Goal: Task Accomplishment & Management: Manage account settings

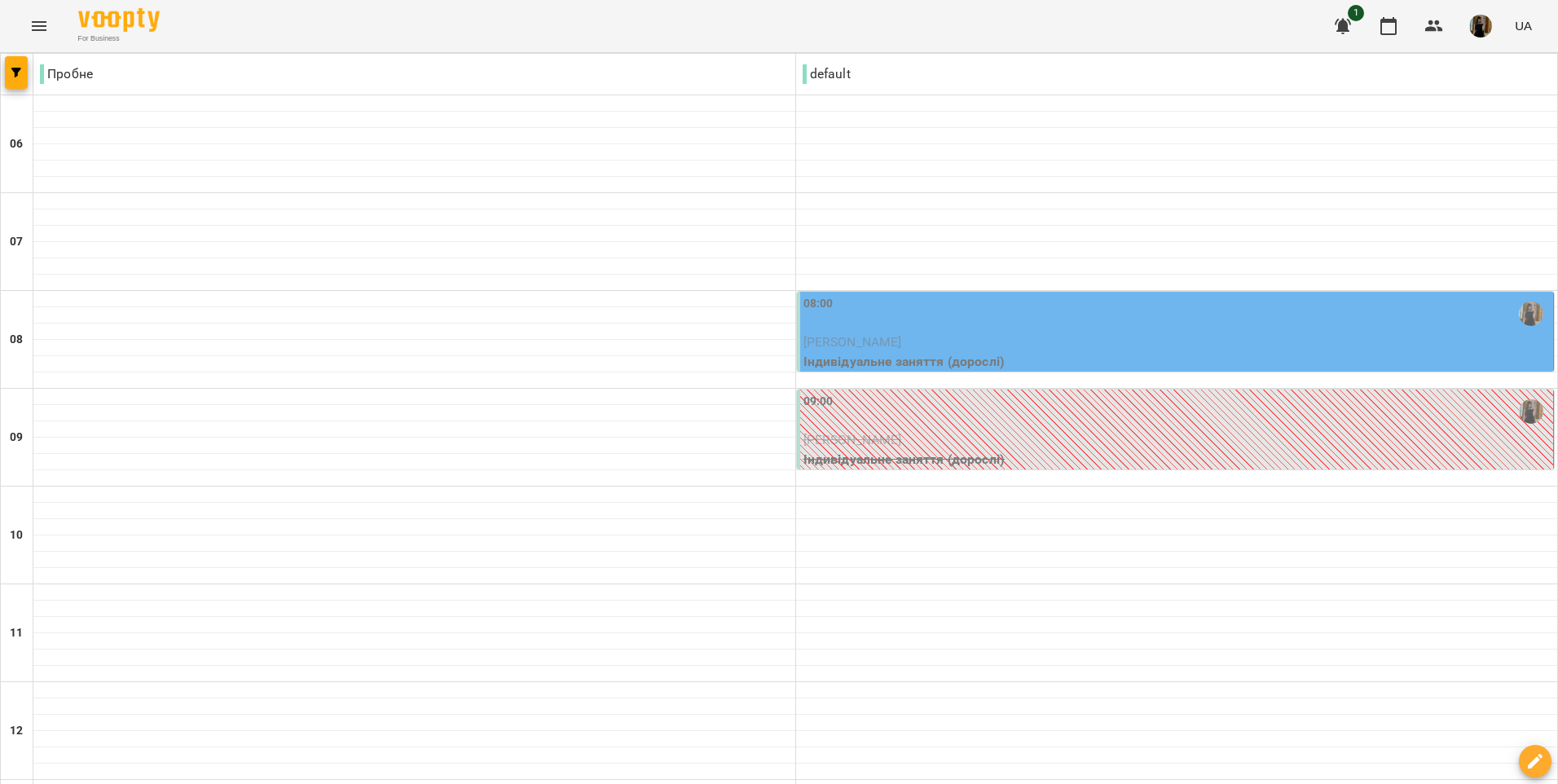
click at [1087, 333] on p "[PERSON_NAME]" at bounding box center [1177, 341] width 747 height 19
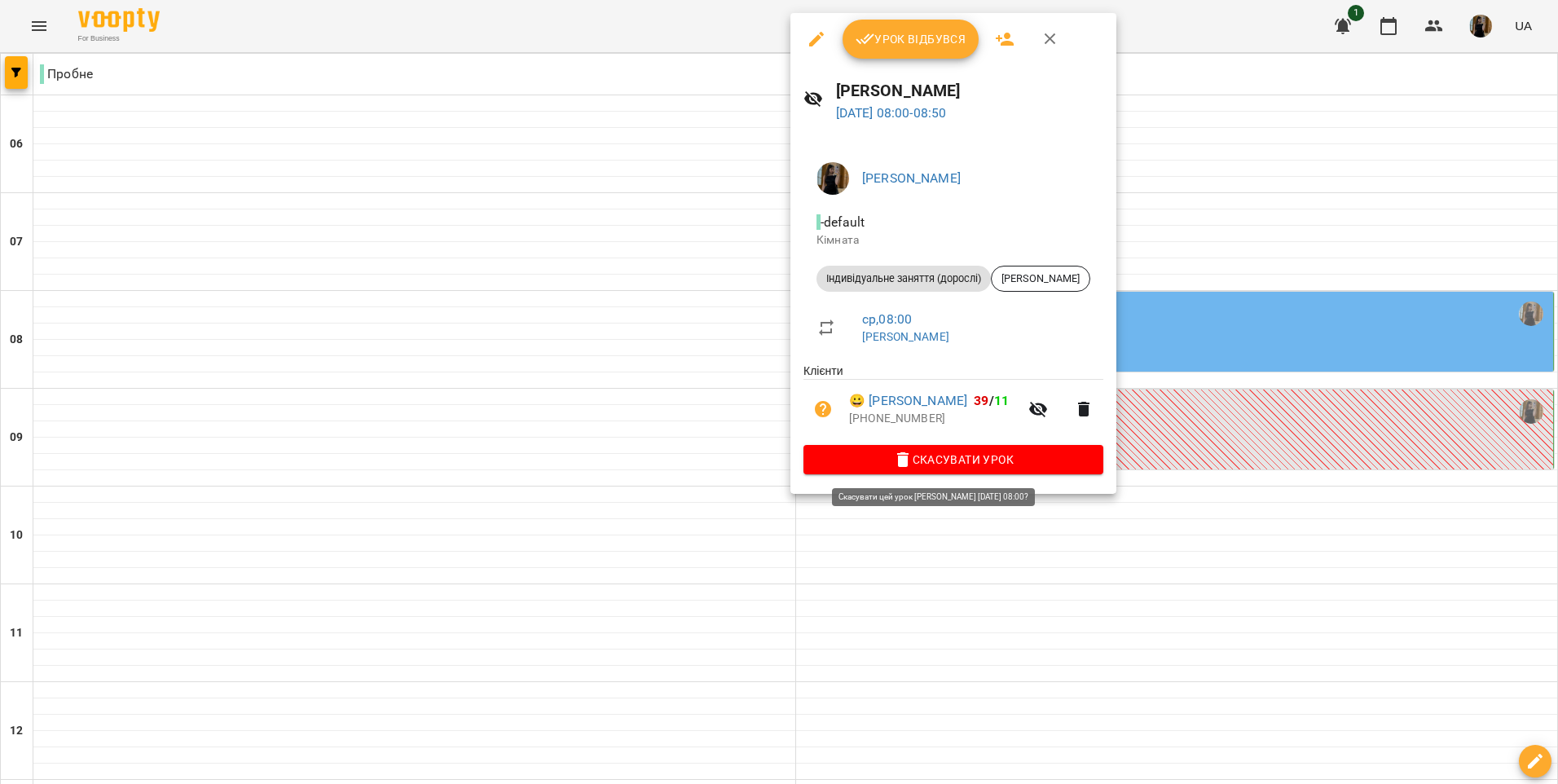
click at [992, 460] on span "Скасувати Урок" at bounding box center [953, 459] width 274 height 19
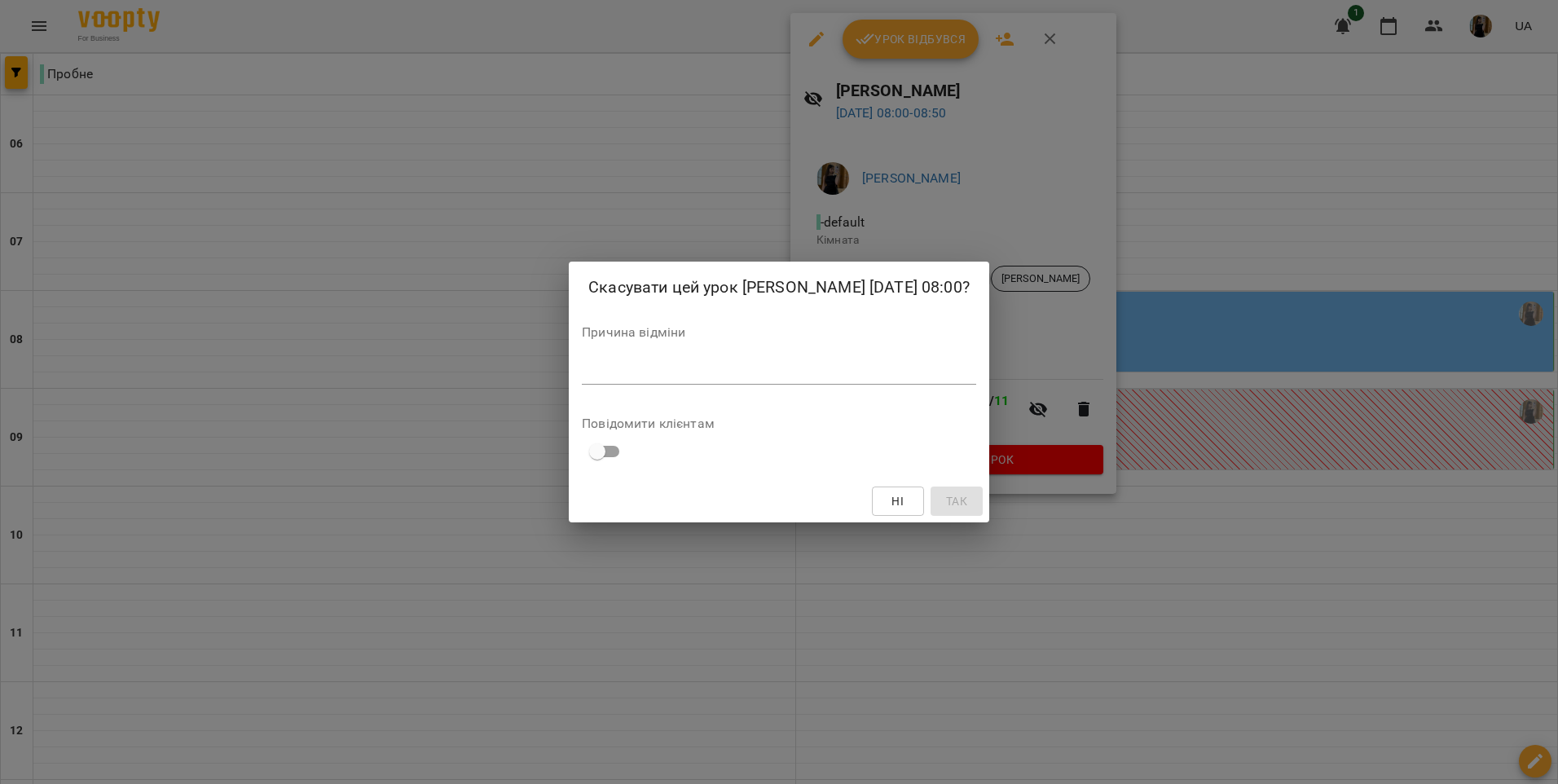
click at [657, 353] on div "Причина відміни *" at bounding box center [779, 358] width 395 height 65
click at [664, 368] on textarea at bounding box center [779, 371] width 395 height 15
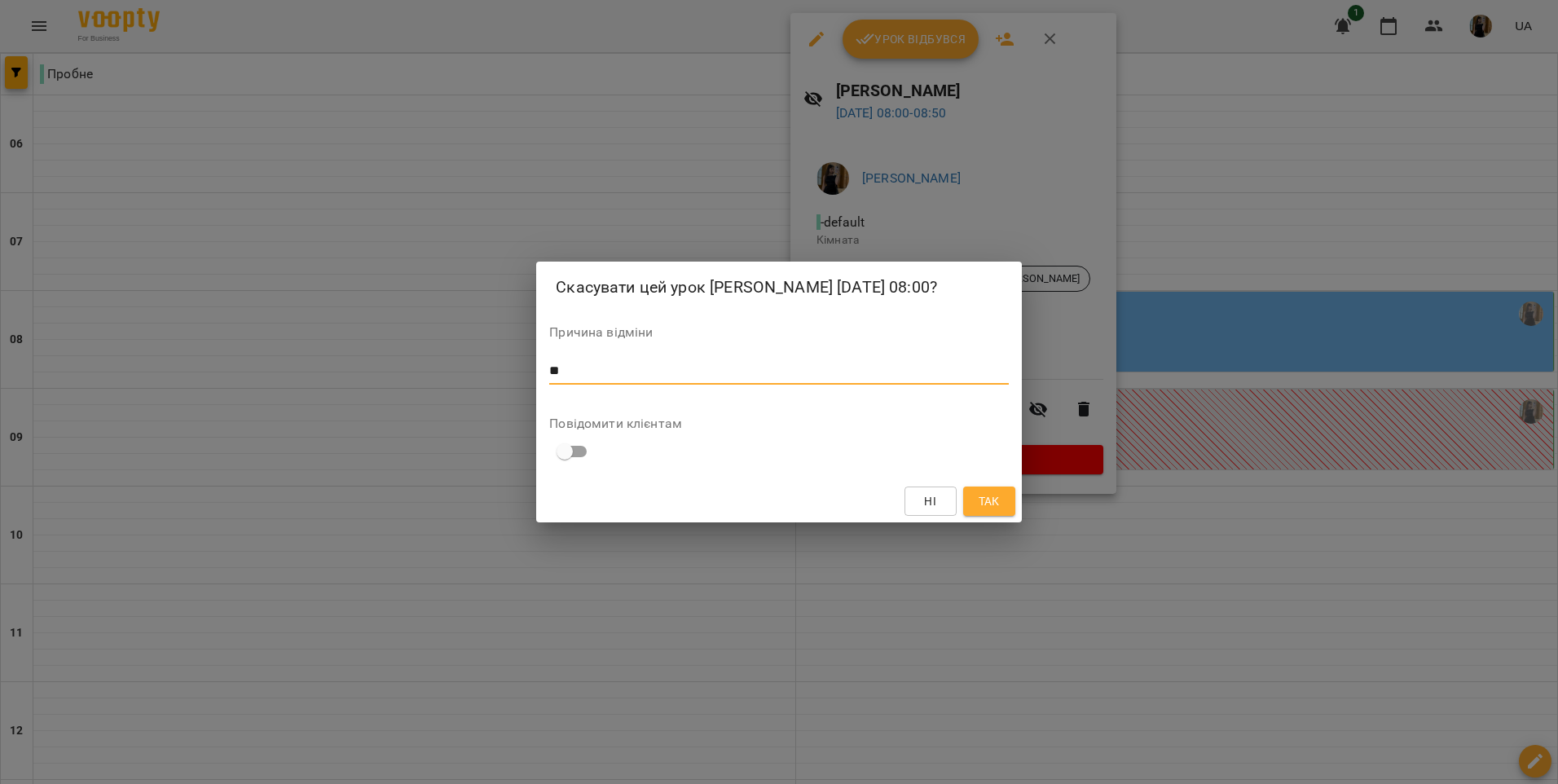
type textarea "*"
type textarea "**********"
click at [970, 503] on button "Так" at bounding box center [989, 501] width 52 height 30
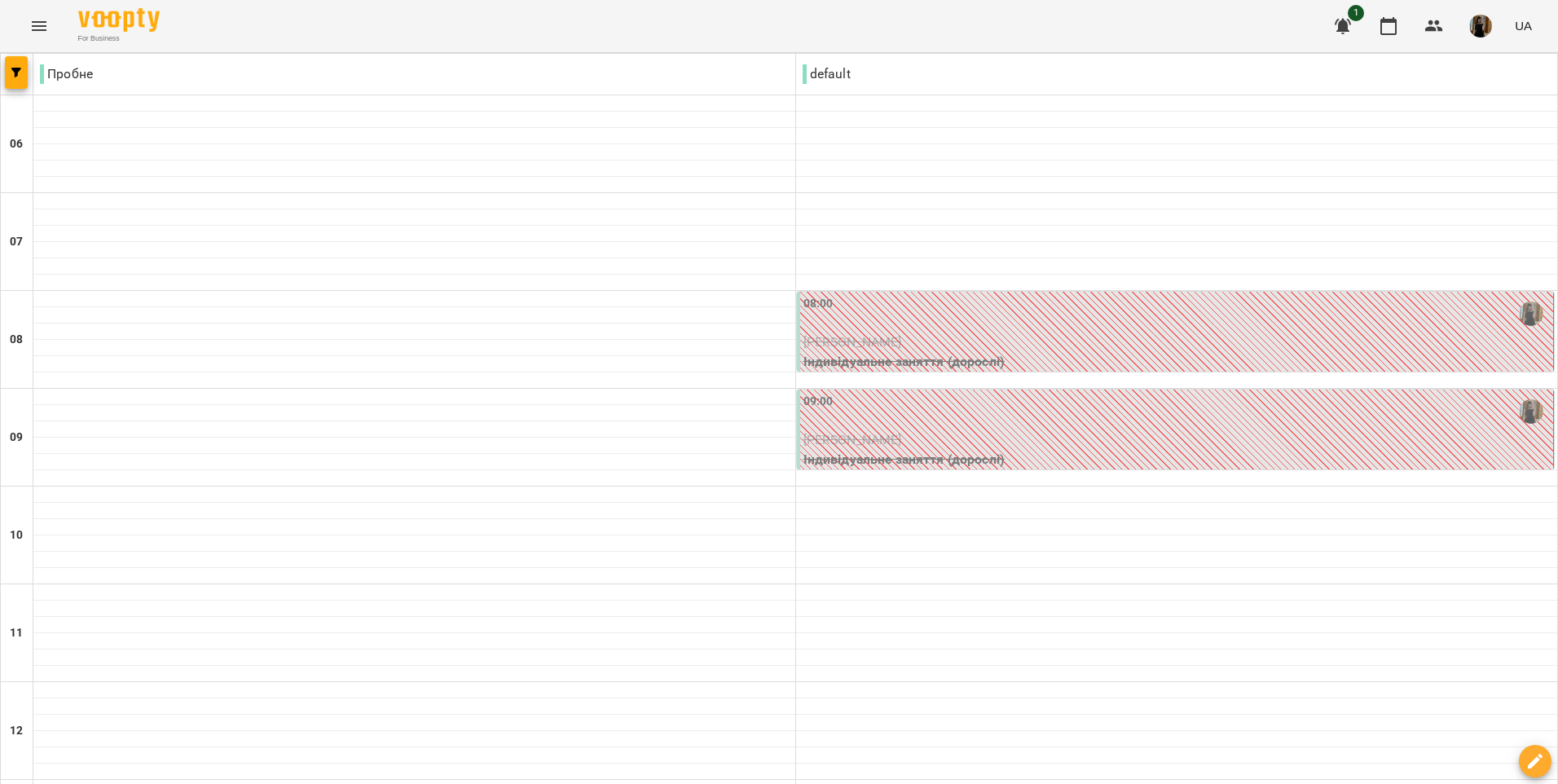
scroll to position [570, 0]
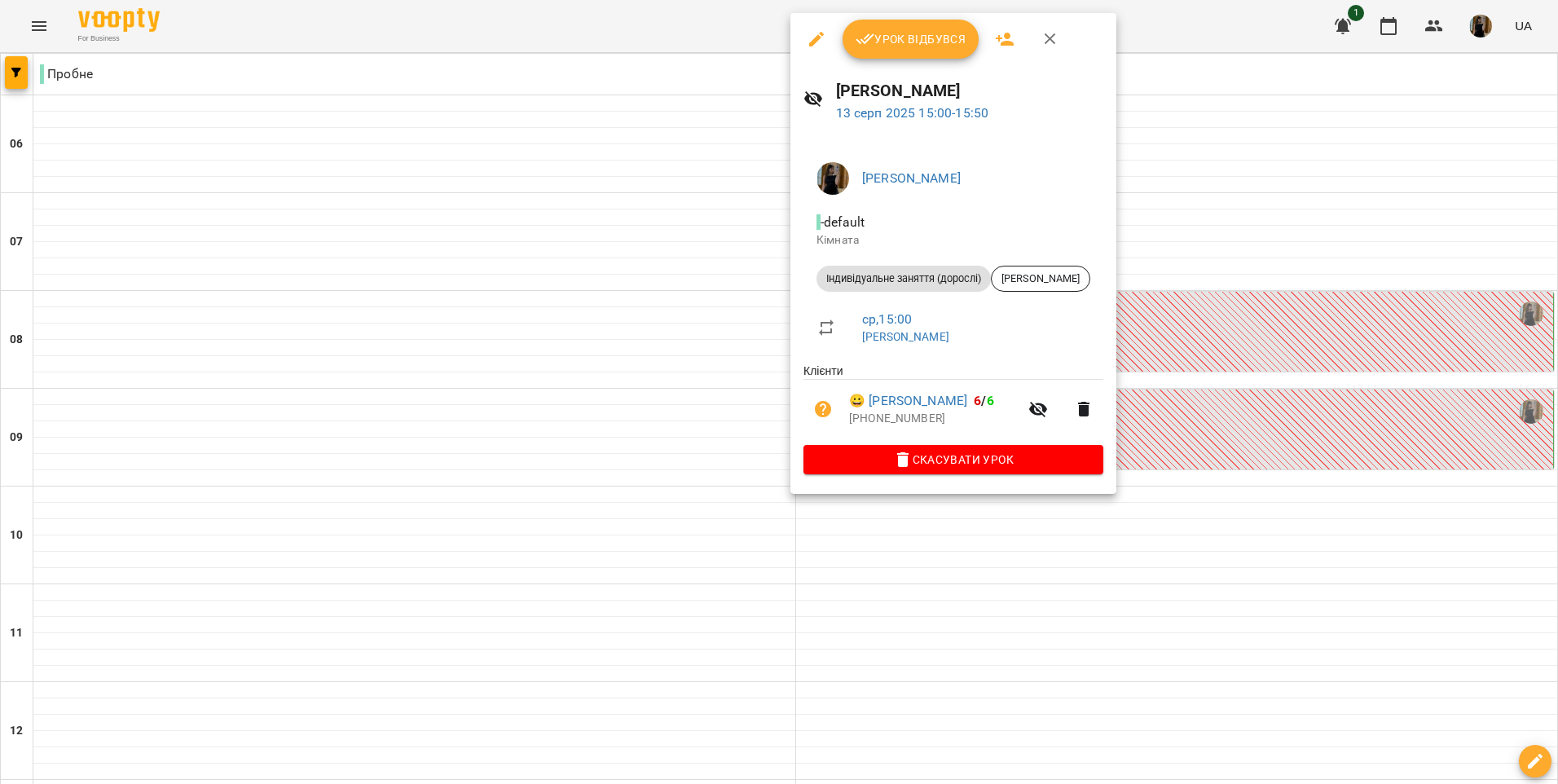
click at [852, 616] on div at bounding box center [779, 392] width 1558 height 784
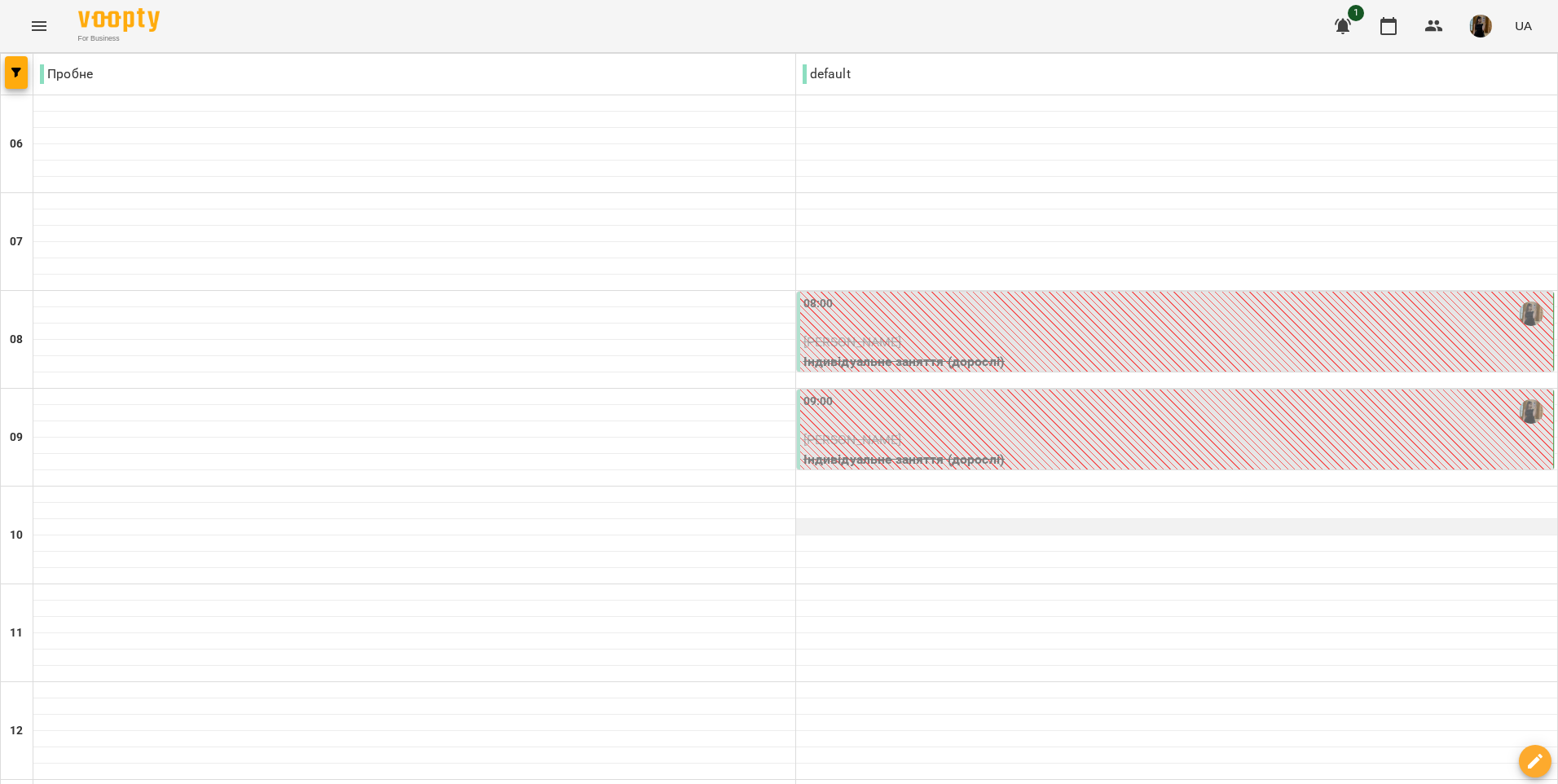
scroll to position [0, 0]
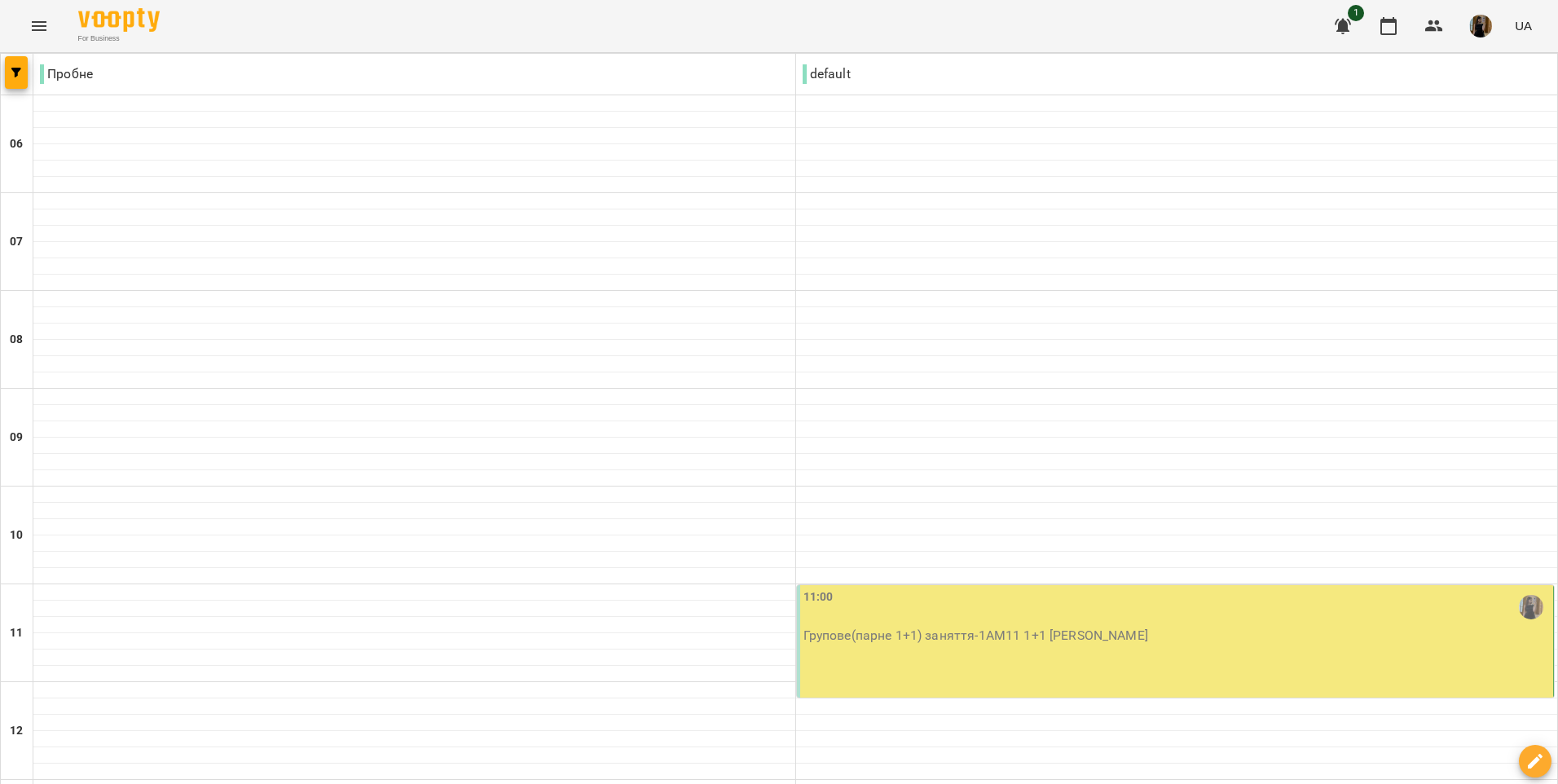
scroll to position [674, 0]
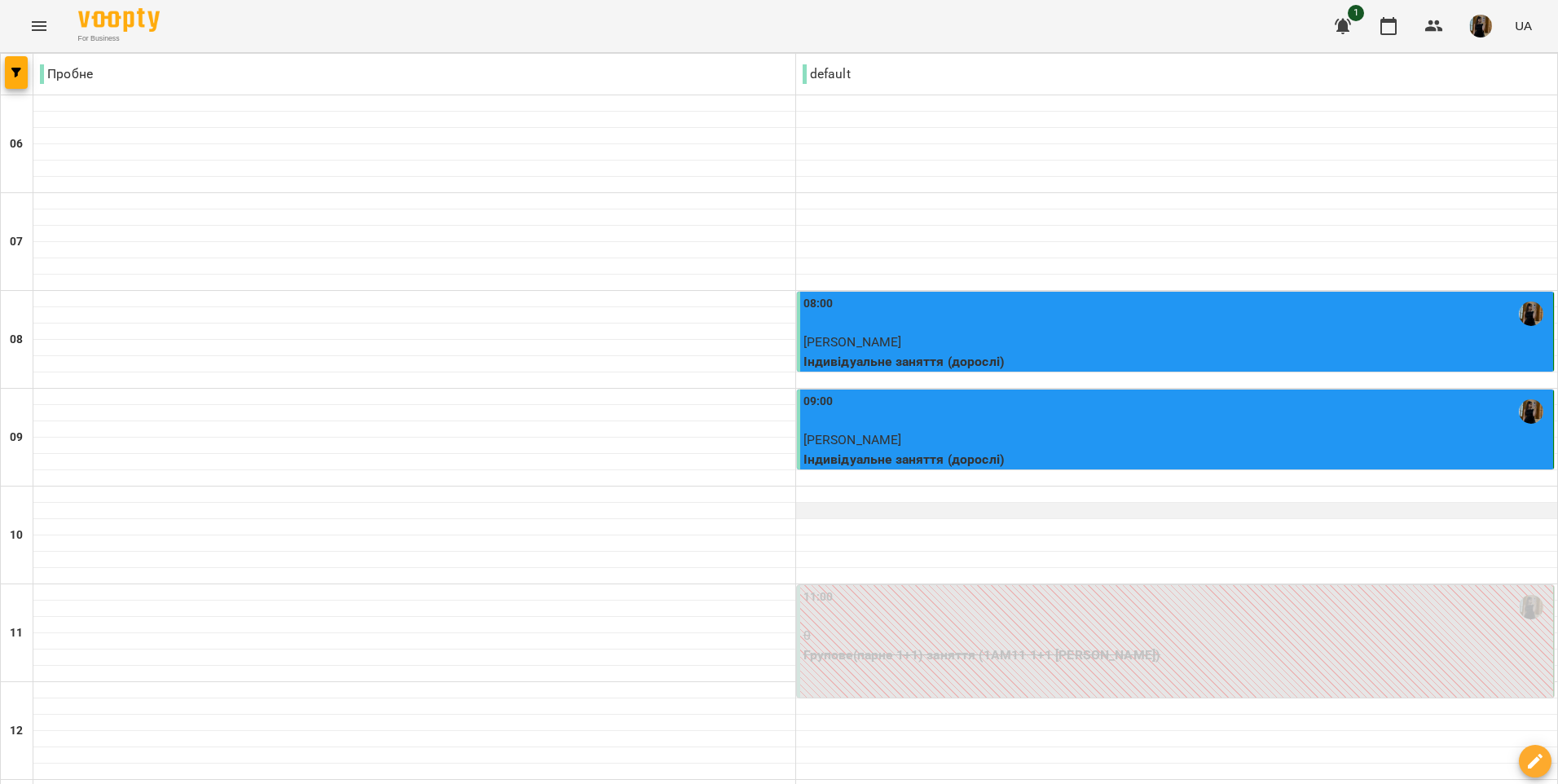
scroll to position [896, 0]
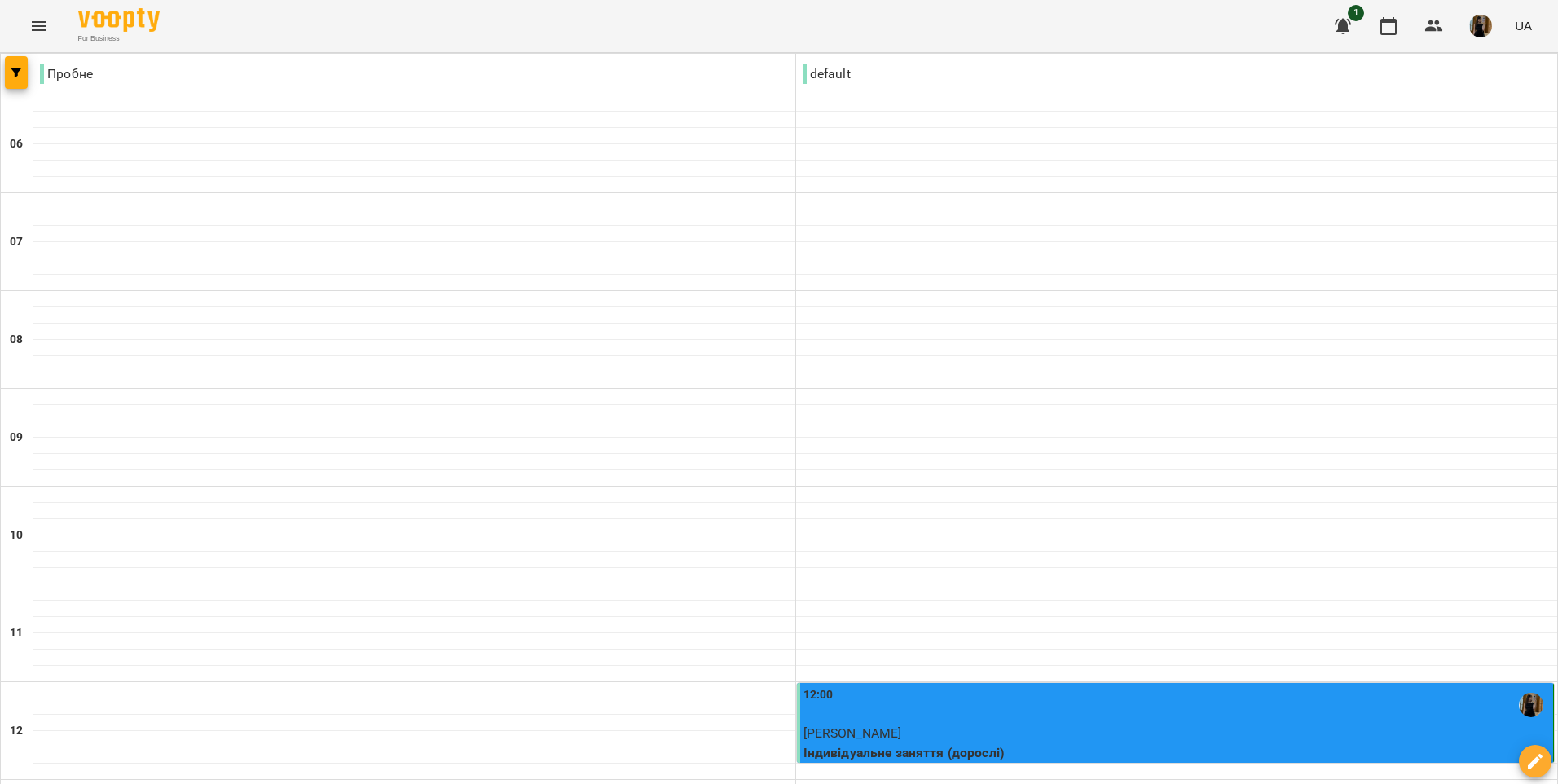
scroll to position [1082, 0]
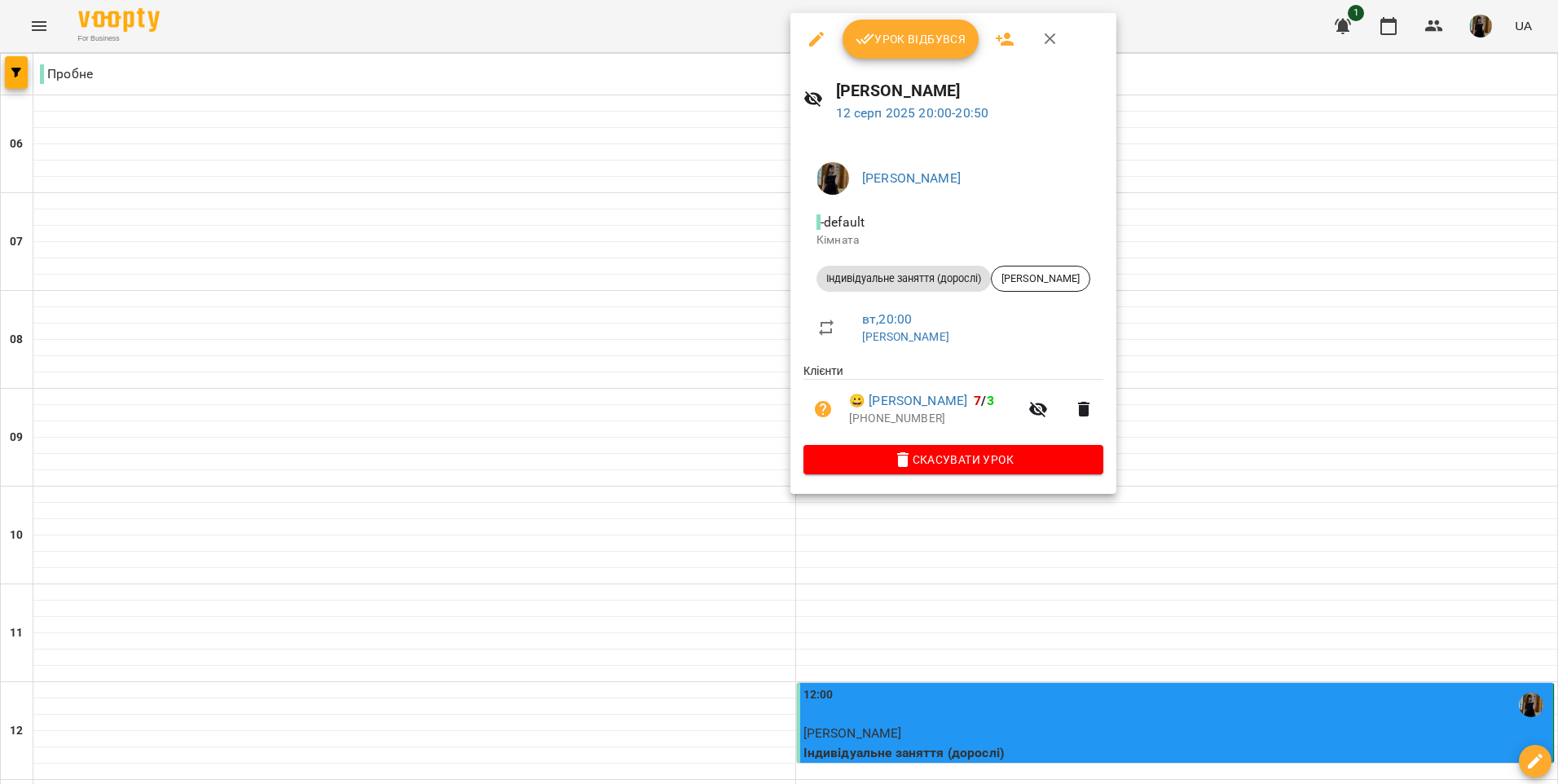
click at [1275, 184] on div at bounding box center [779, 392] width 1558 height 784
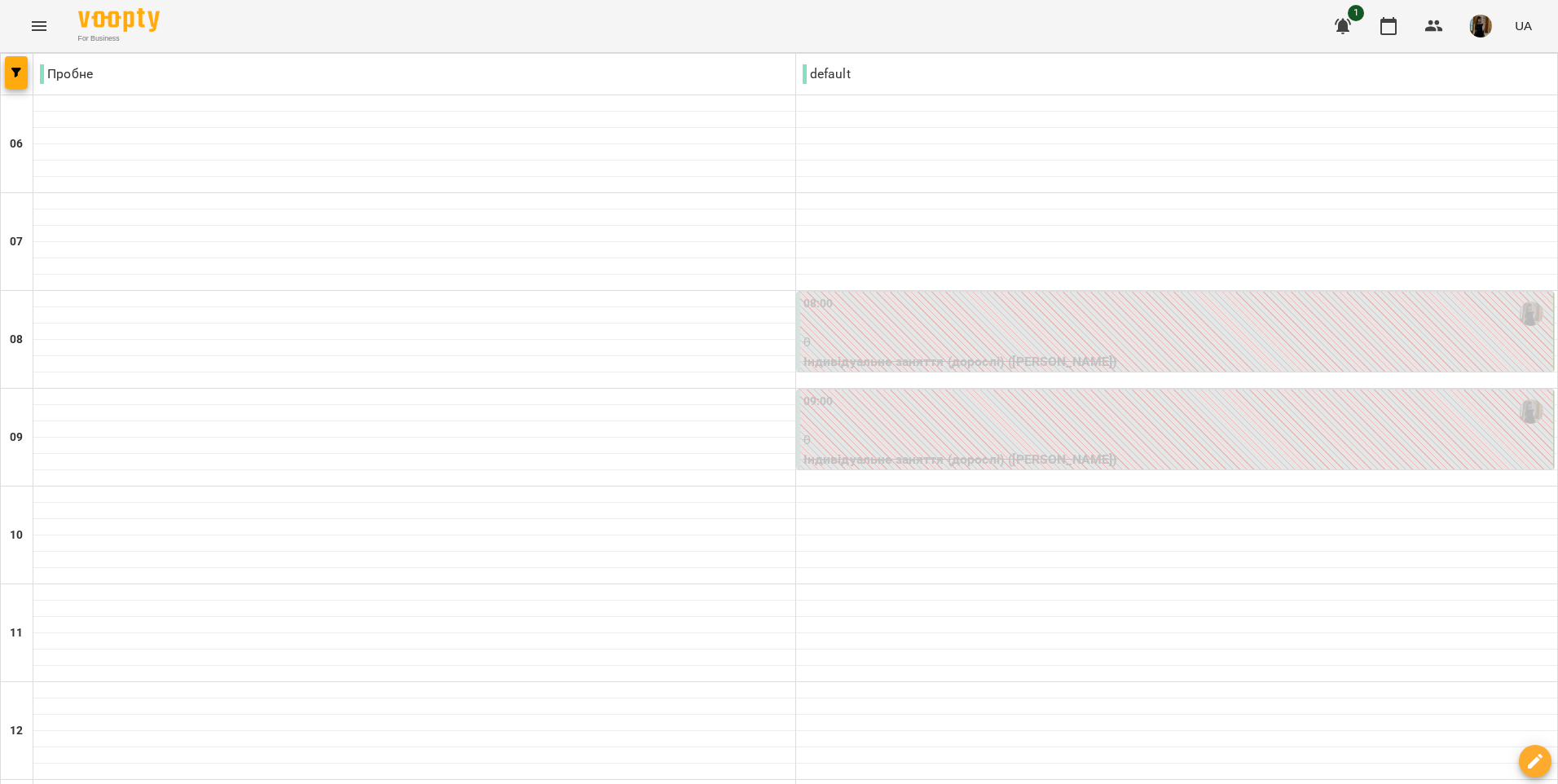
scroll to position [814, 0]
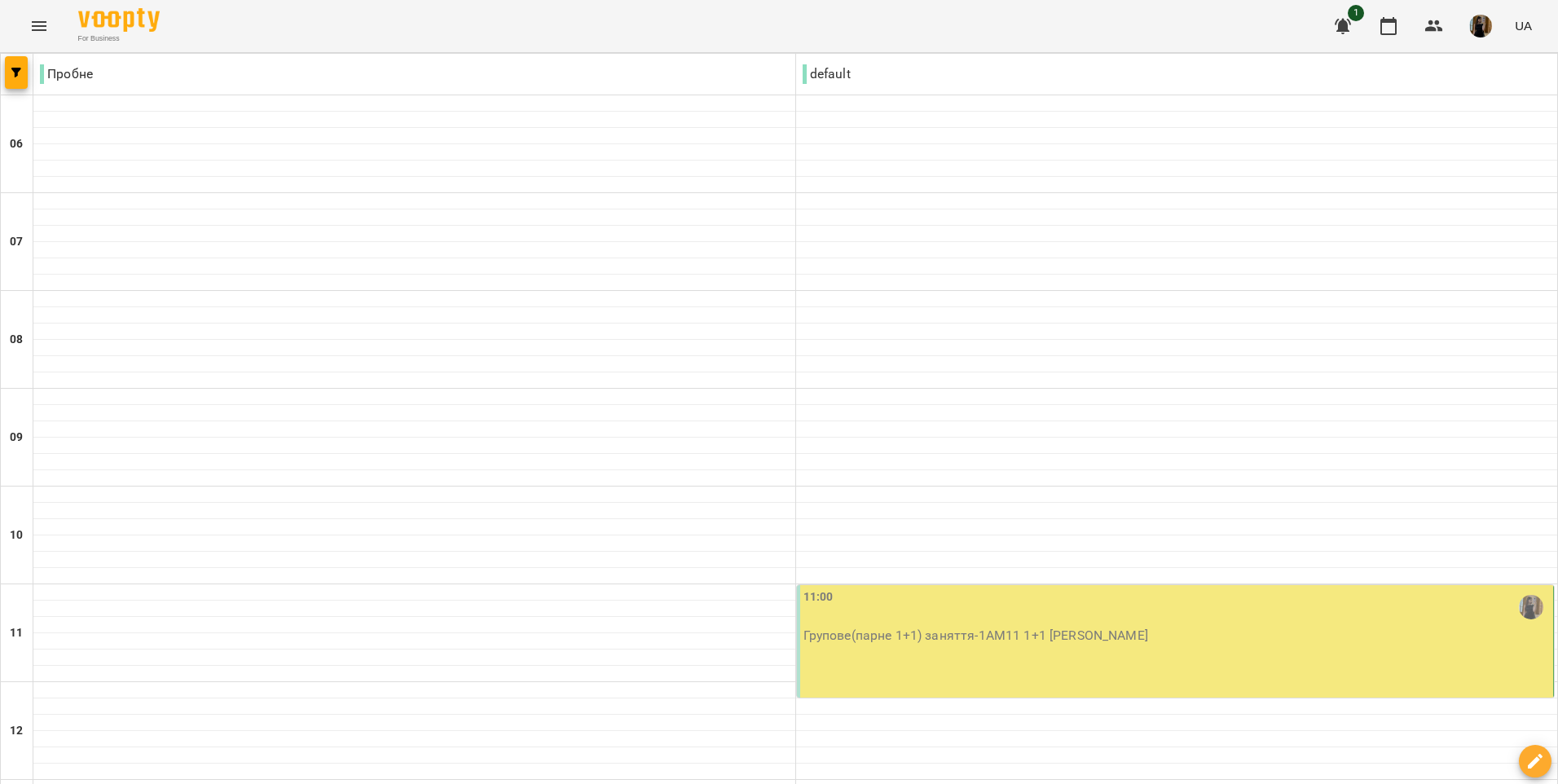
scroll to position [163, 0]
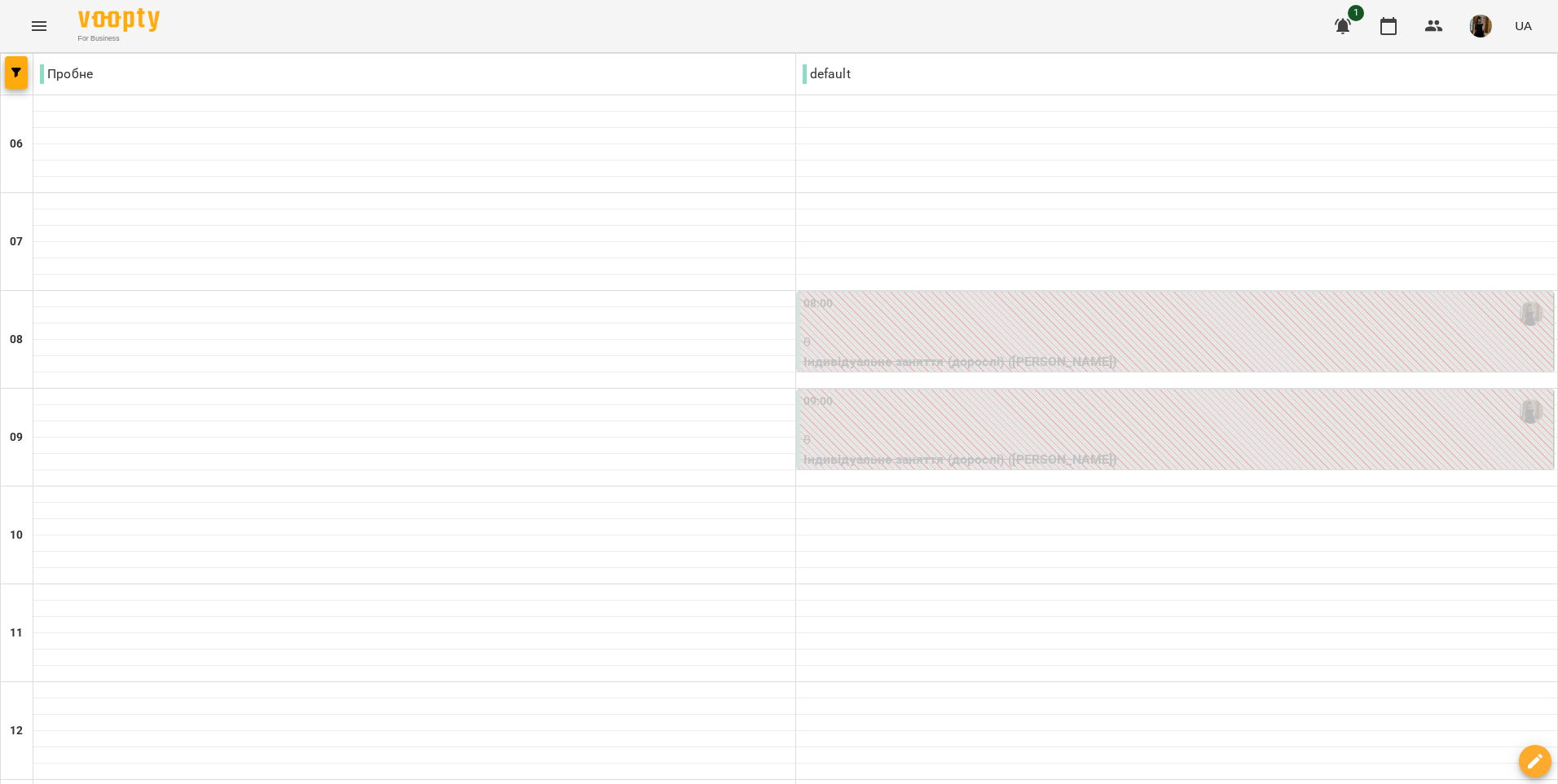
scroll to position [652, 0]
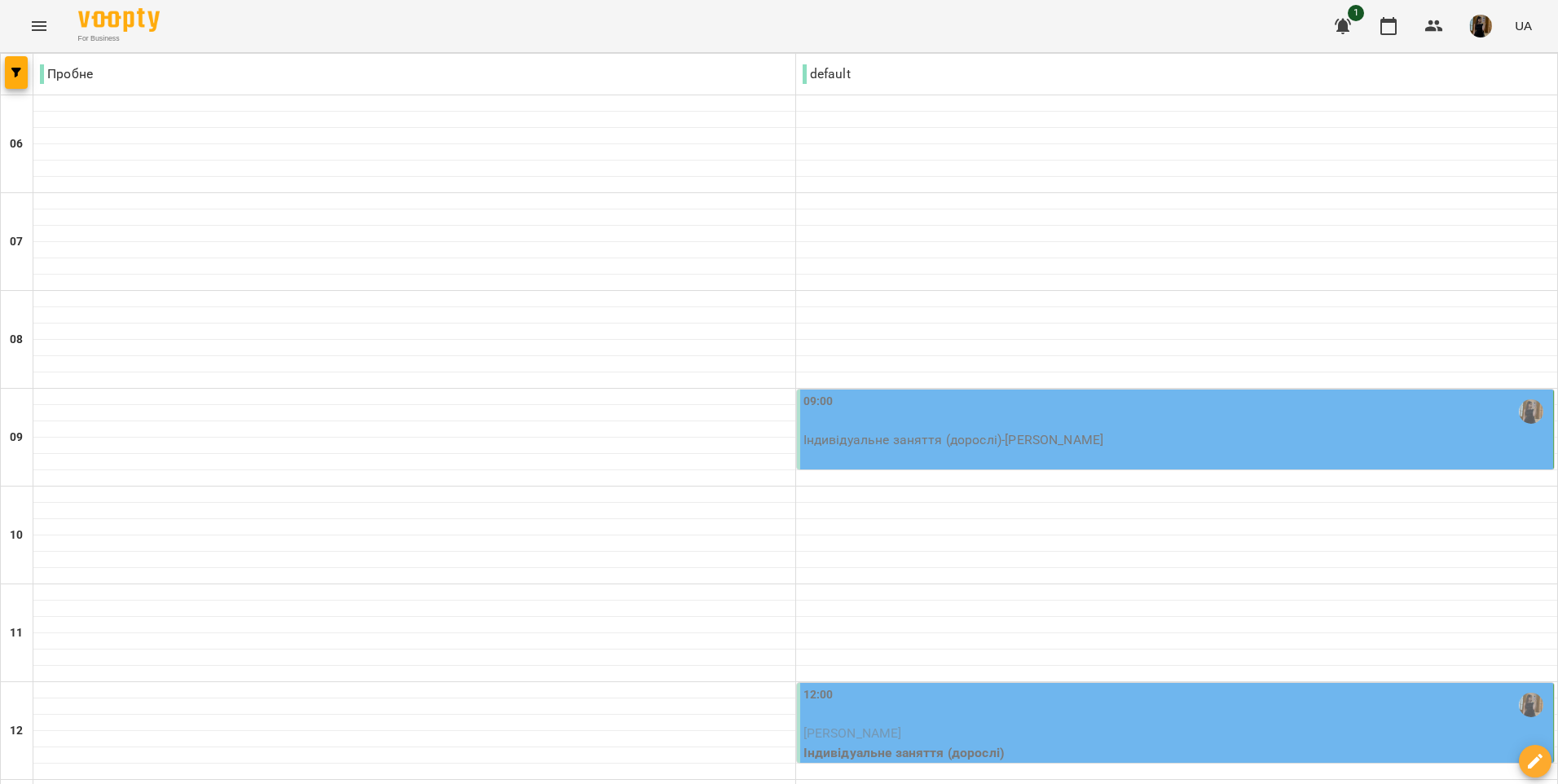
scroll to position [163, 0]
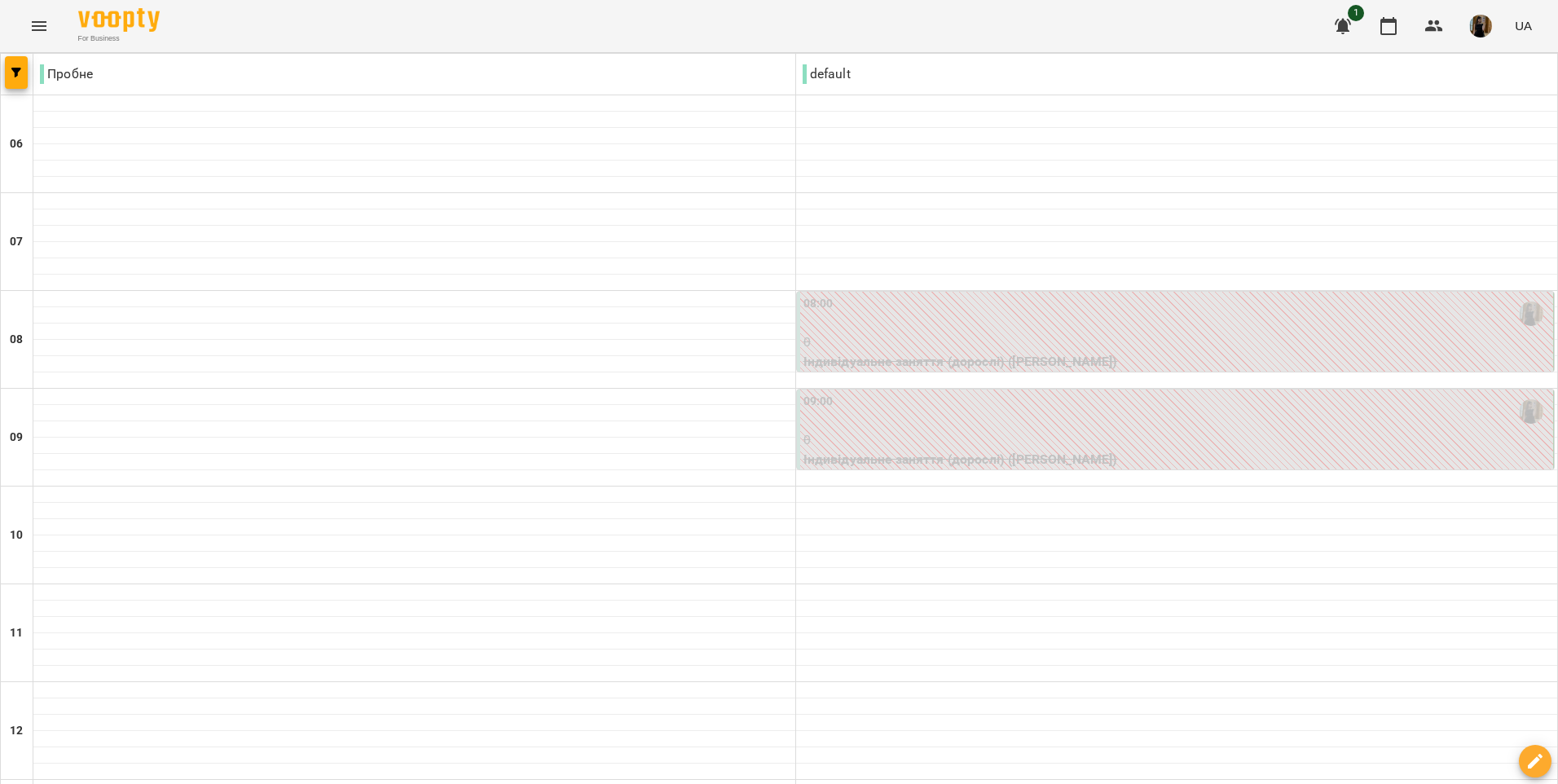
scroll to position [733, 0]
